Goal: Check status: Check status

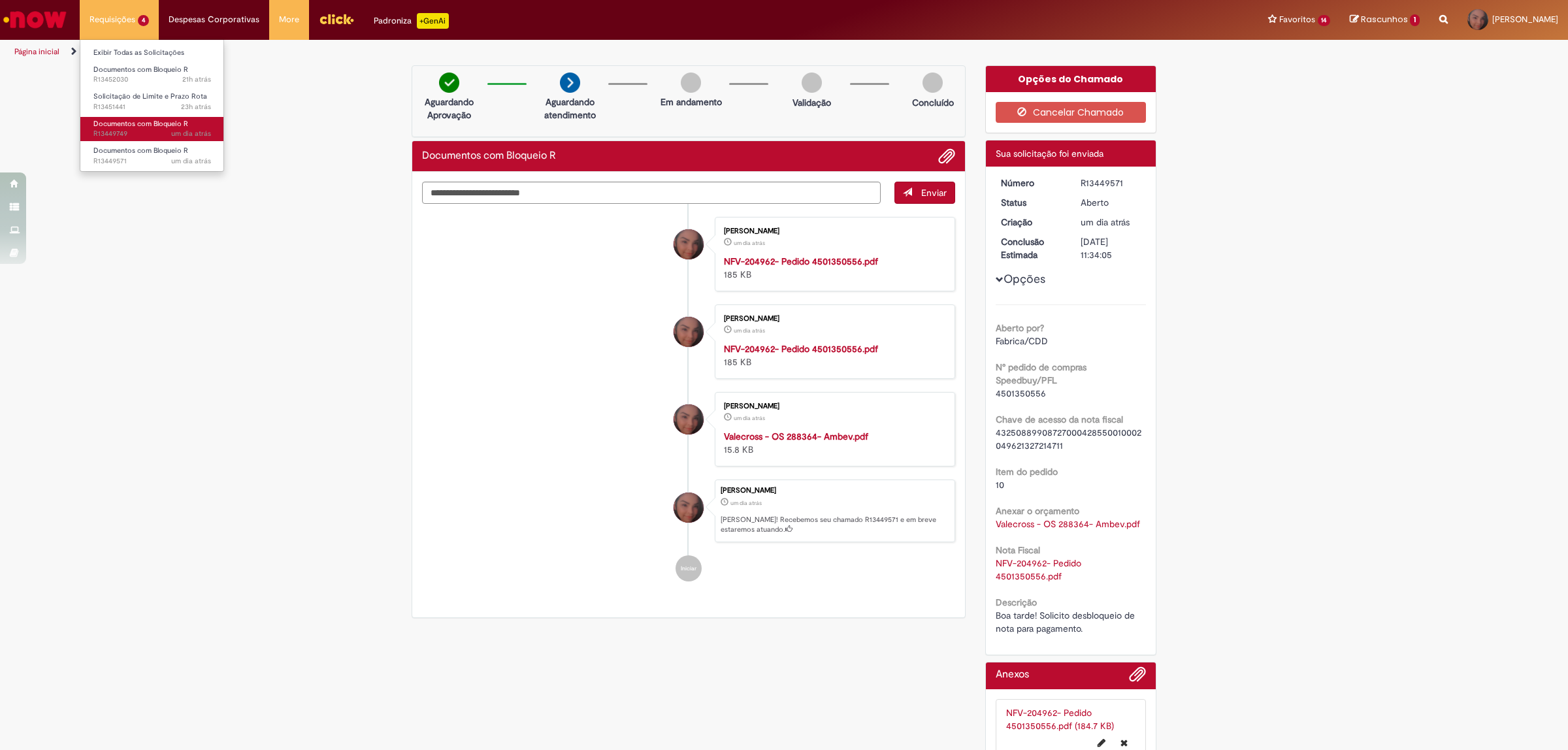
click at [113, 126] on span "Documentos com Bloqueio R" at bounding box center [140, 124] width 95 height 10
click at [631, 667] on div "Verificar Código de Barras Aguardando Aprovação Aguardando atendimento Em andam…" at bounding box center [784, 428] width 764 height 725
click at [462, 265] on li "[PERSON_NAME] um dia atrás um dia atrás NFV-204958- Pedido 4501350555.pdf 185 KB" at bounding box center [688, 253] width 533 height 74
click at [125, 79] on span "22h atrás 22 horas atrás R13452030" at bounding box center [151, 79] width 117 height 10
click at [145, 96] on span "Solicitação de Limite e Prazo Rota" at bounding box center [150, 96] width 114 height 10
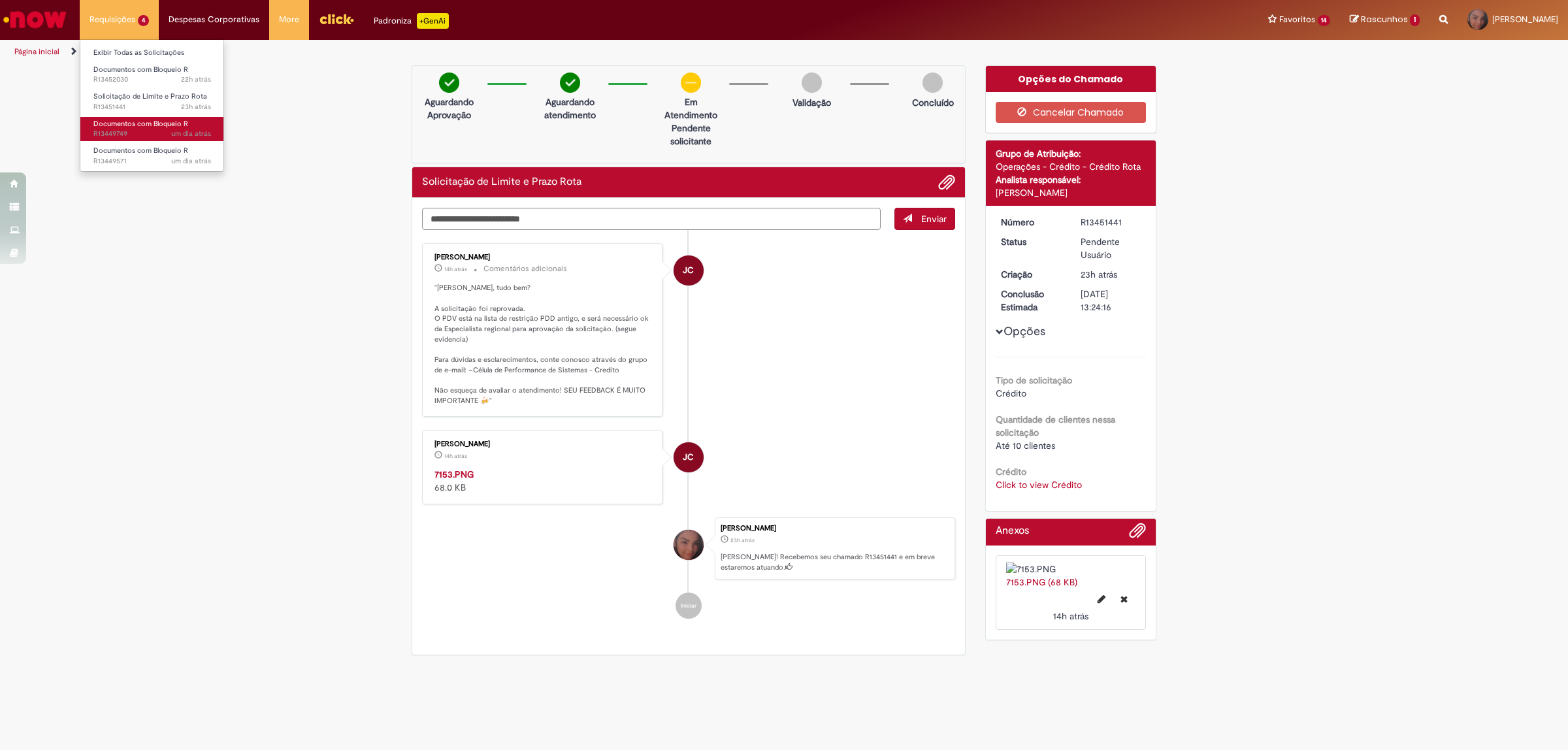
click at [151, 128] on span "um dia atrás um dia atrás R13449749" at bounding box center [151, 133] width 117 height 10
